Goal: Find specific page/section: Find specific page/section

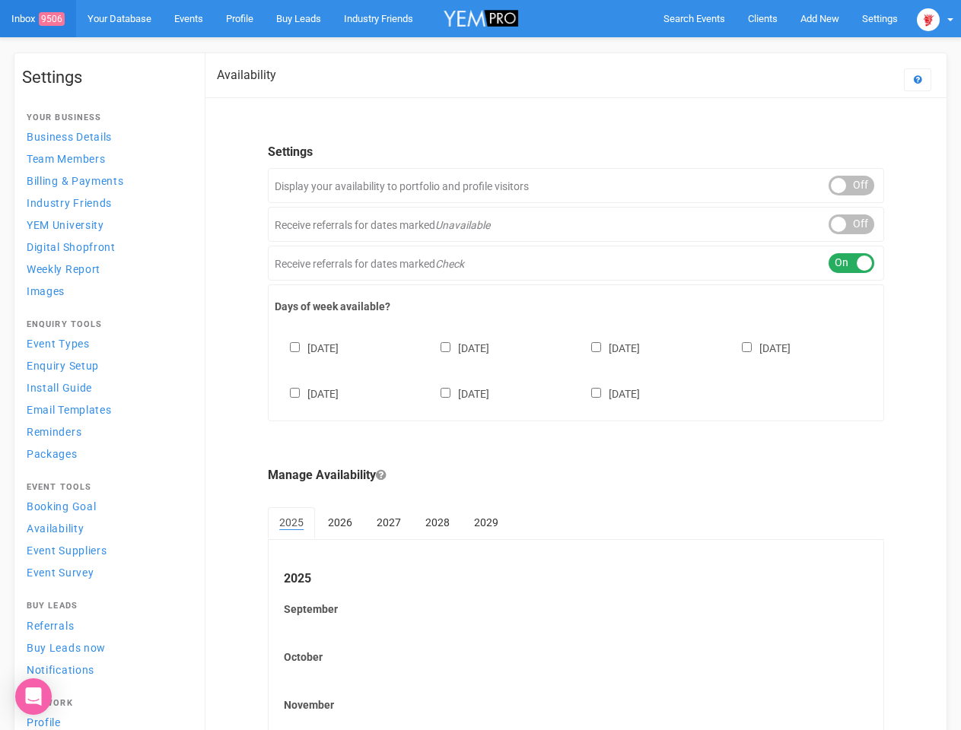
click at [480, 365] on div "[DATE] [DATE] [DATE] [DATE] [DATE] [DATE] [DATE]" at bounding box center [576, 363] width 602 height 91
click at [694, 18] on span "Search Events" at bounding box center [694, 18] width 62 height 11
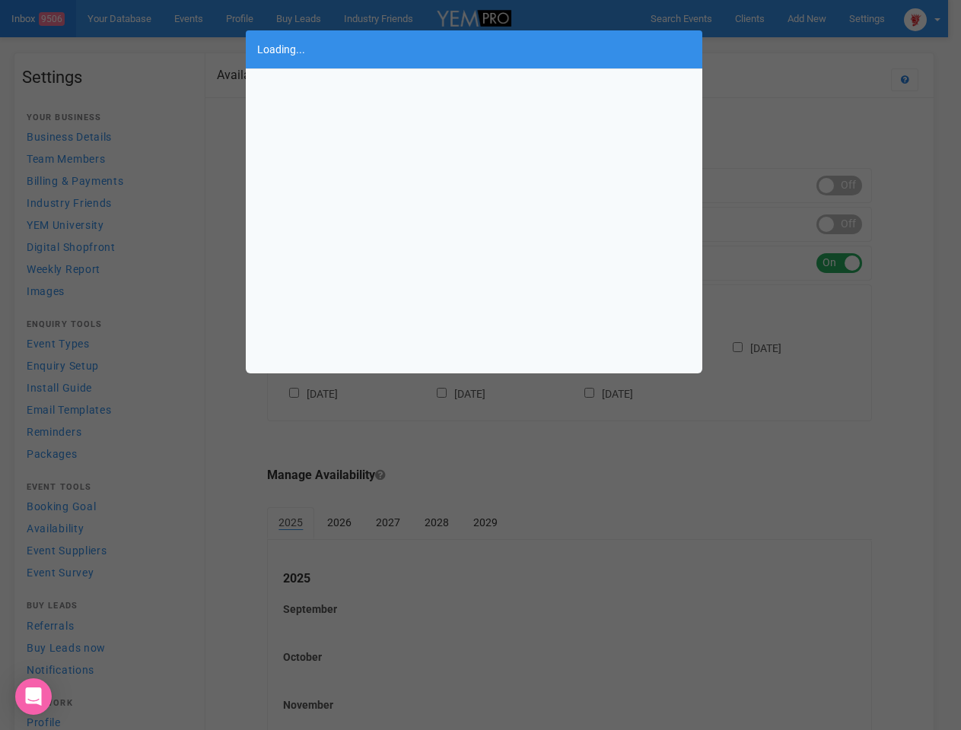
click at [819, 18] on div "Loading..." at bounding box center [480, 365] width 961 height 730
click at [784, 49] on div "Loading..." at bounding box center [480, 365] width 961 height 730
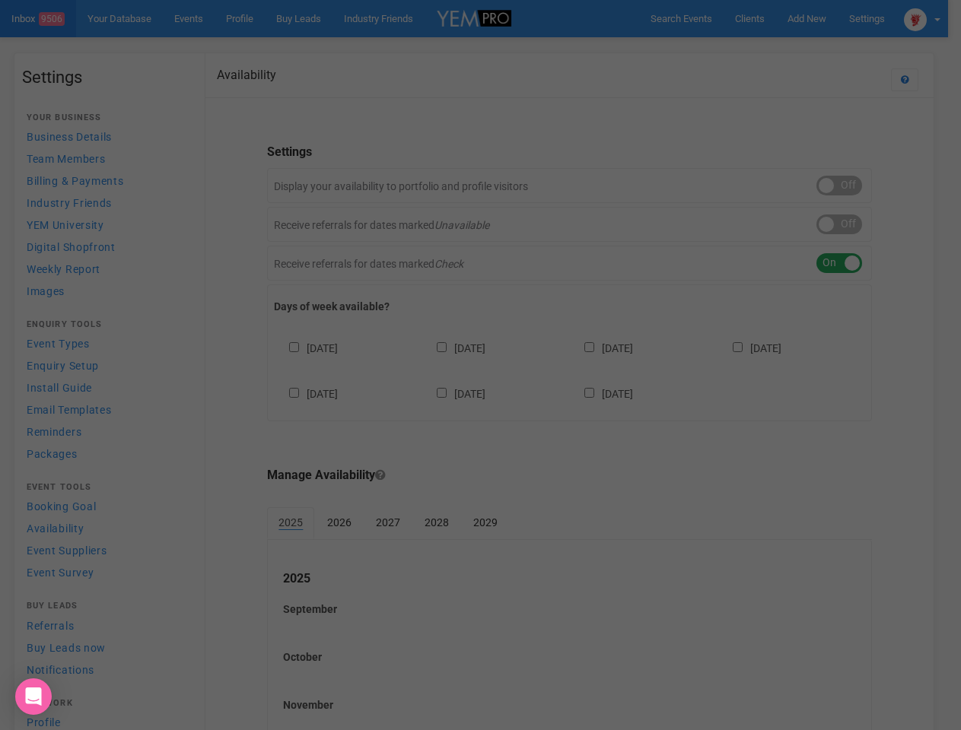
click at [935, 18] on div "Loading..." at bounding box center [480, 365] width 961 height 730
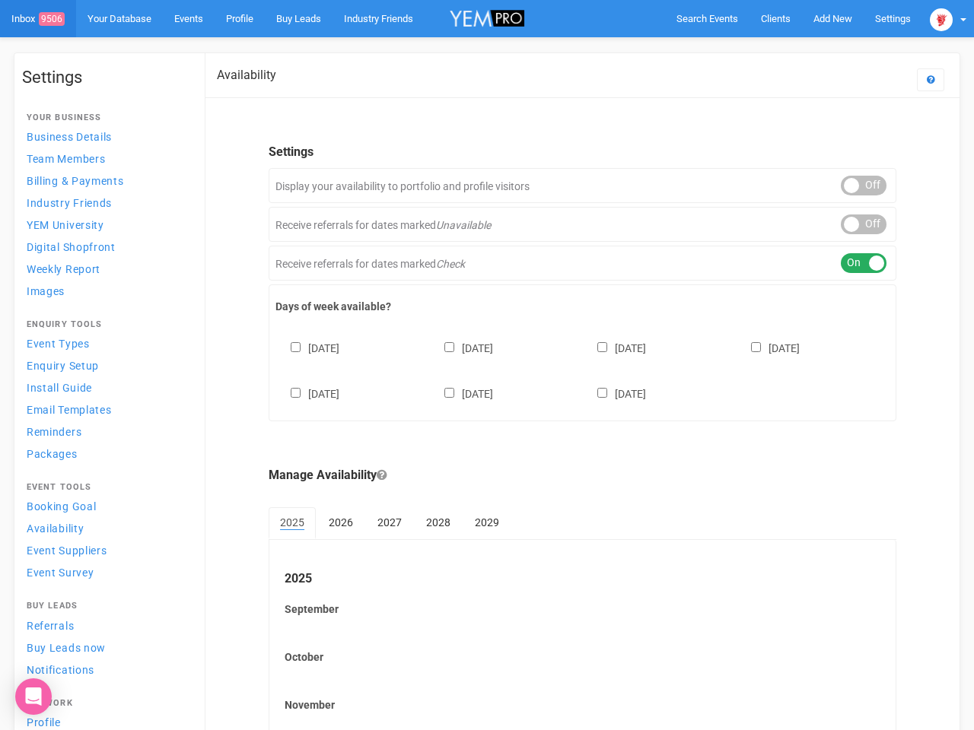
click at [851, 224] on div "ON OFF" at bounding box center [864, 225] width 46 height 20
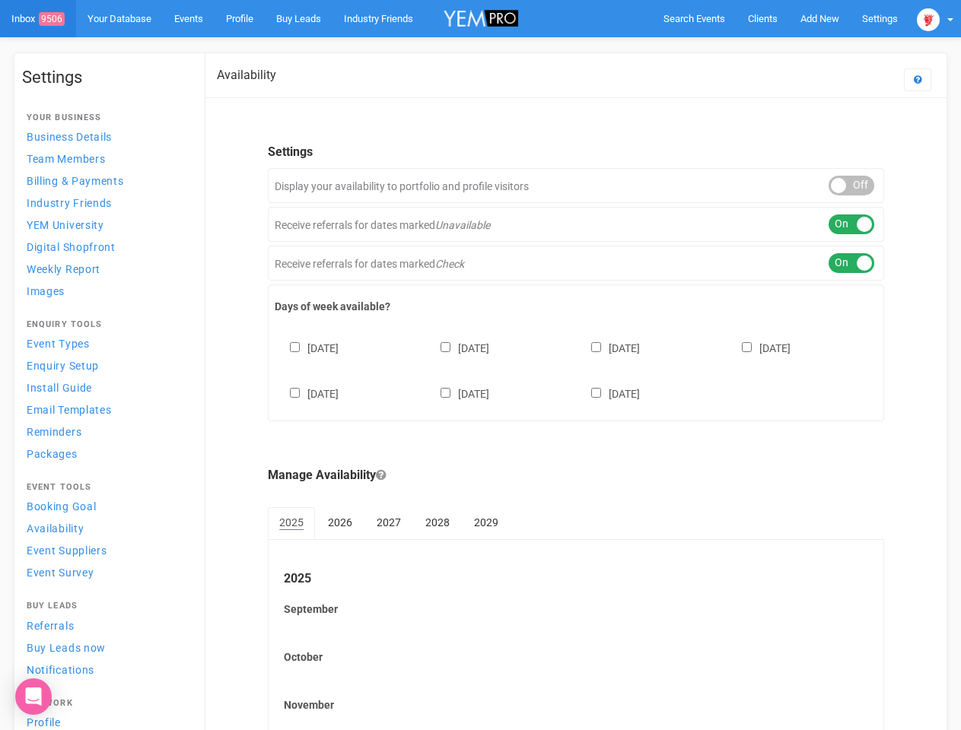
click at [851, 263] on div "ON OFF" at bounding box center [851, 263] width 46 height 20
click at [576, 369] on div "[DATE] [DATE] [DATE] [DATE] [DATE] [DATE] [DATE]" at bounding box center [576, 363] width 602 height 91
